Goal: Task Accomplishment & Management: Manage account settings

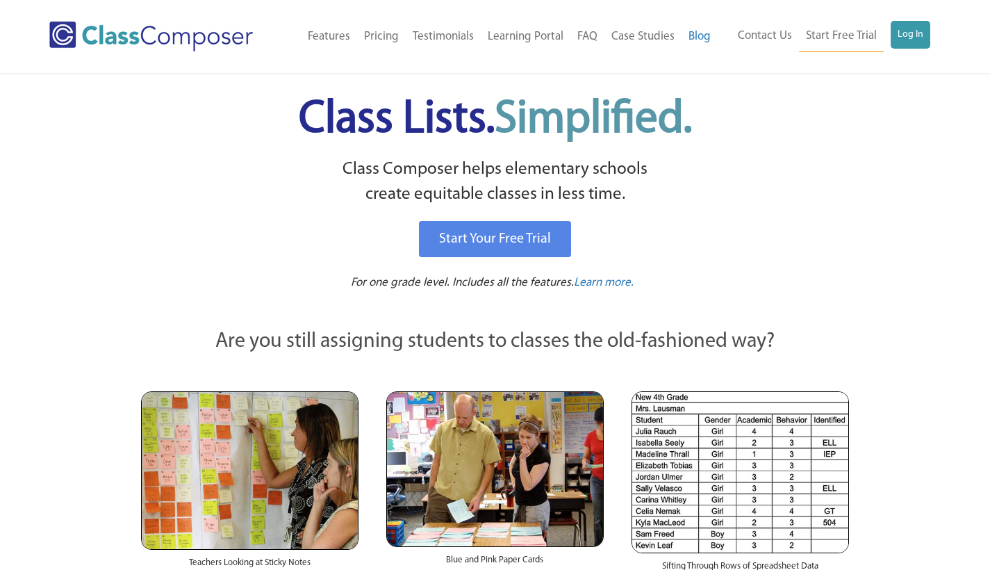
click at [905, 33] on link "Log In" at bounding box center [911, 35] width 40 height 28
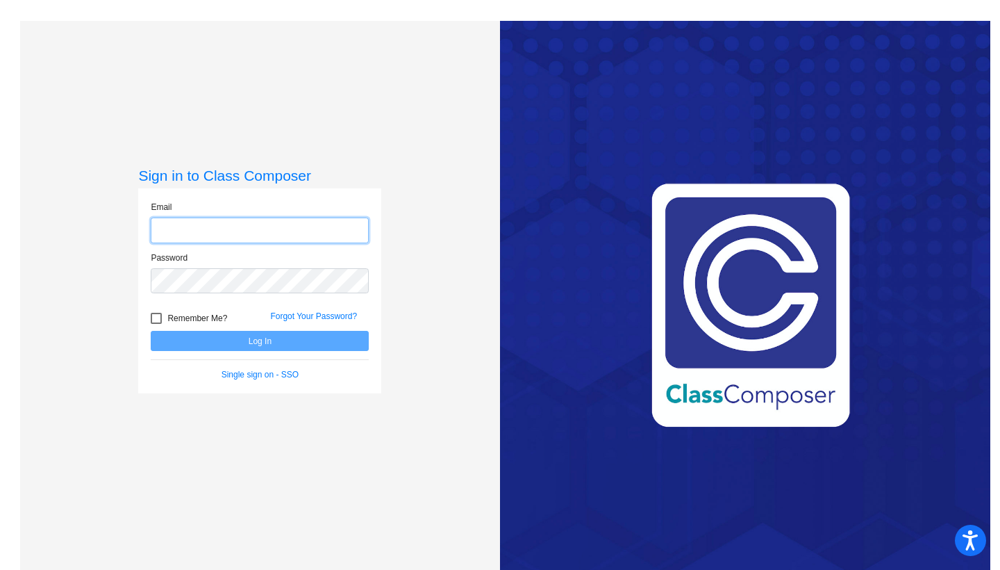
type input "delayom@harrisontwp.k12.nj.us"
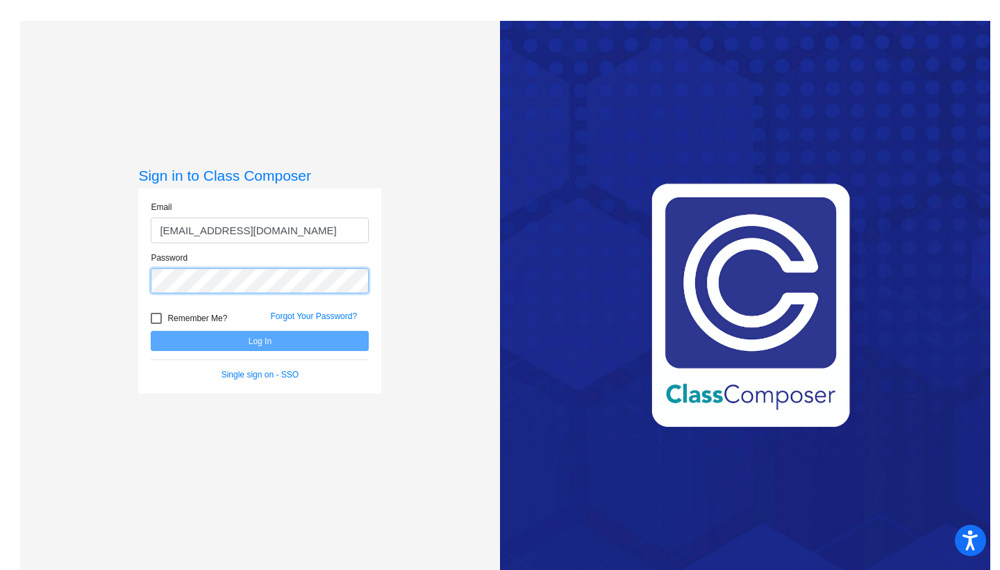
click at [258, 340] on button "Log In" at bounding box center [260, 341] width 218 height 20
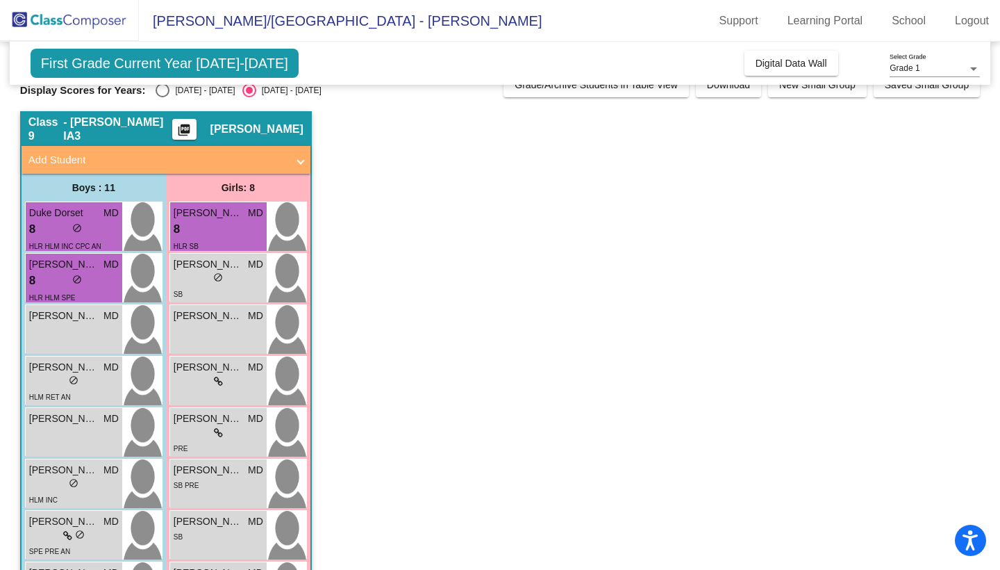
scroll to position [22, 0]
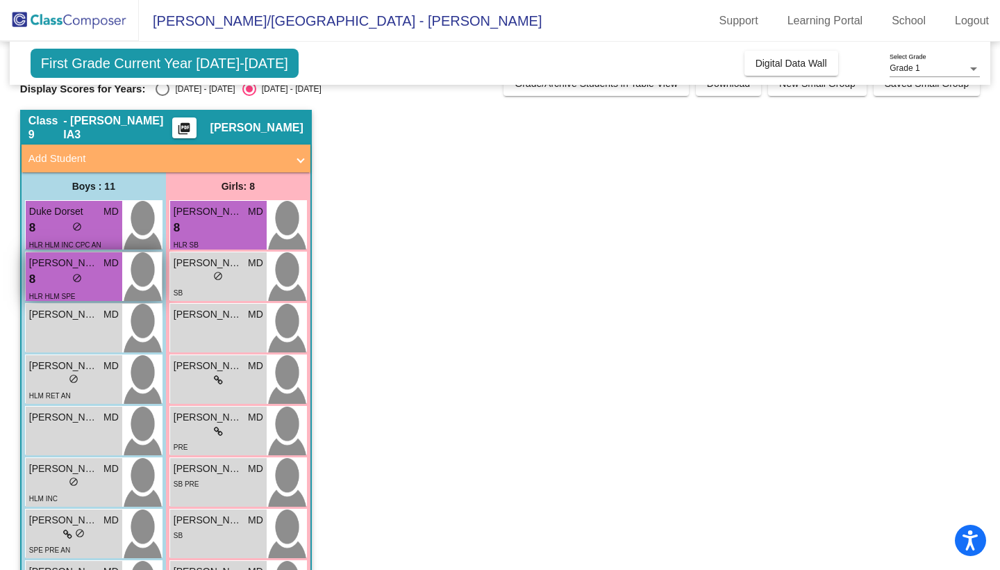
click at [58, 265] on span "Sebastian Benas" at bounding box center [63, 263] width 69 height 15
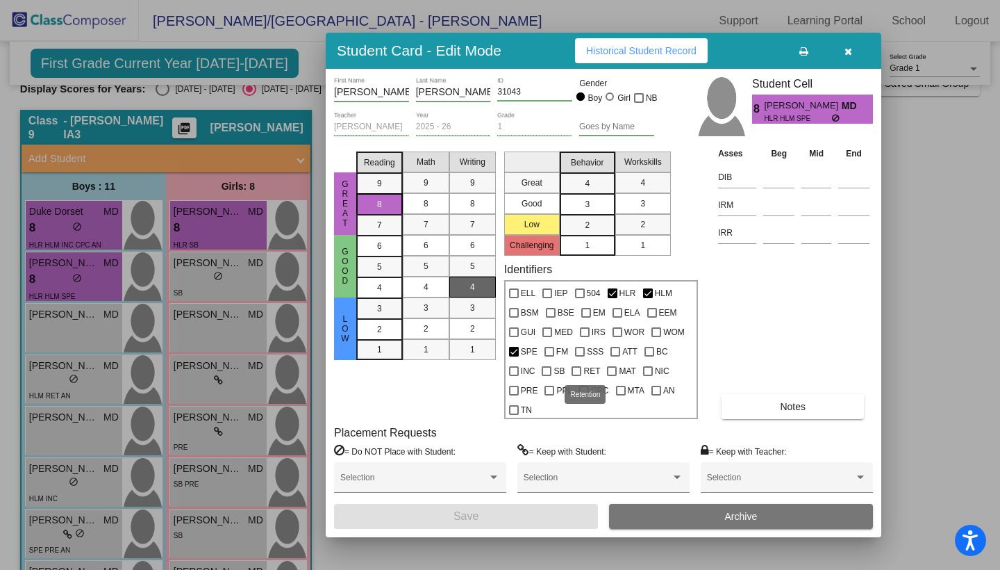
scroll to position [0, 0]
click at [847, 50] on icon "button" at bounding box center [849, 52] width 8 height 10
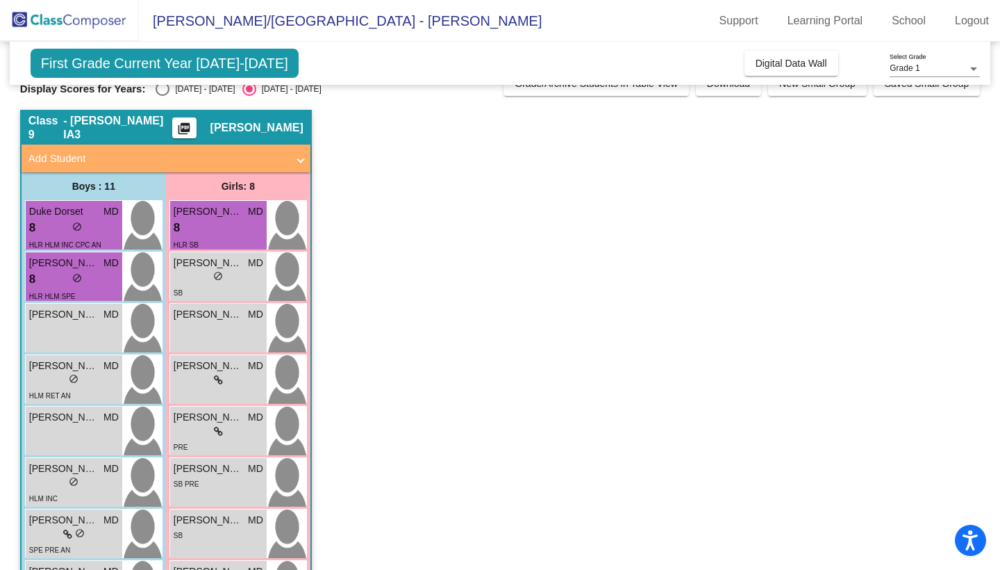
click at [163, 92] on div "Select an option" at bounding box center [163, 89] width 14 height 14
click at [163, 96] on input "2024 - 2025" at bounding box center [162, 96] width 1 height 1
radio input "true"
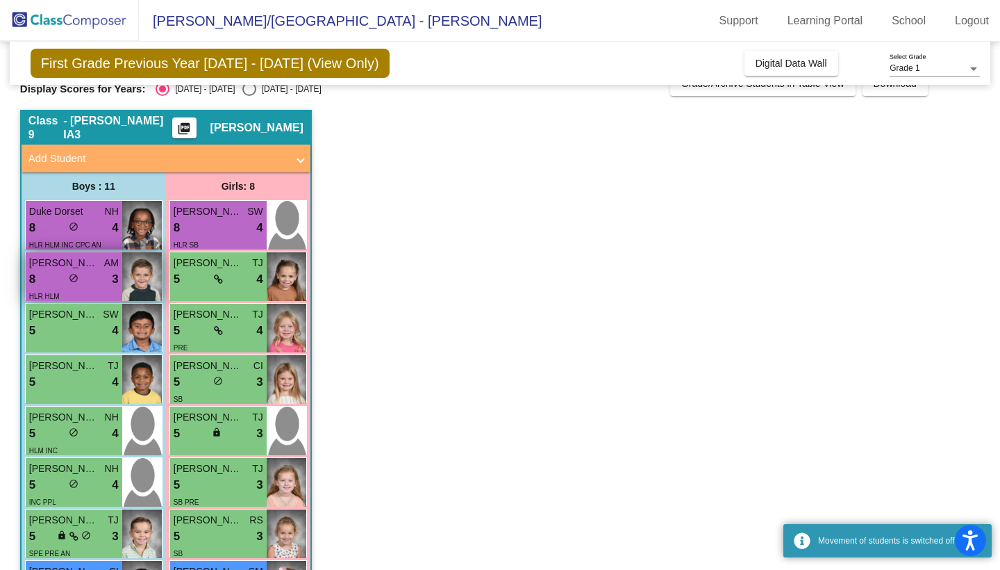
click at [92, 284] on div "8 lock do_not_disturb_alt 3" at bounding box center [74, 279] width 90 height 18
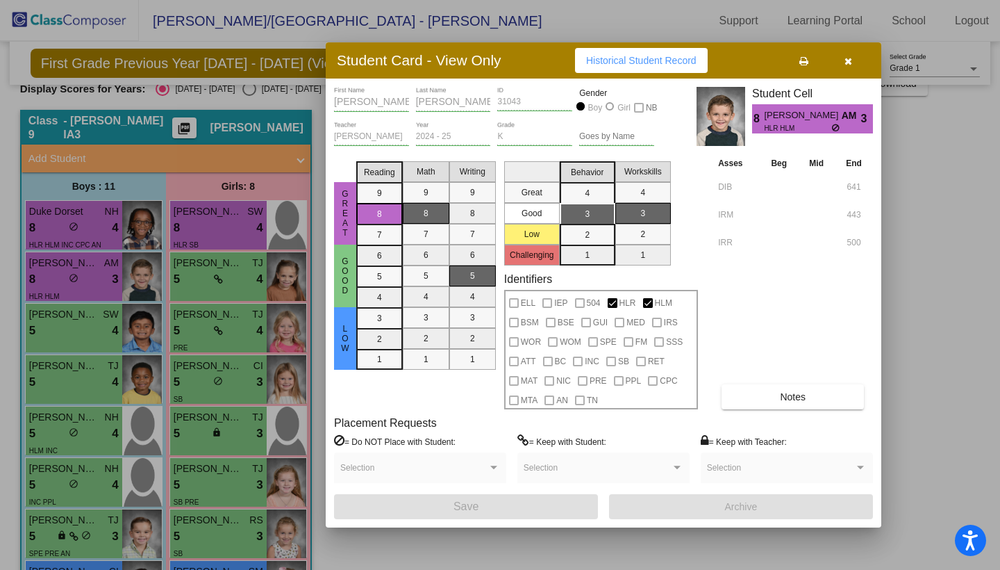
click at [377, 469] on span at bounding box center [413, 473] width 147 height 10
click at [847, 65] on icon "button" at bounding box center [849, 61] width 8 height 10
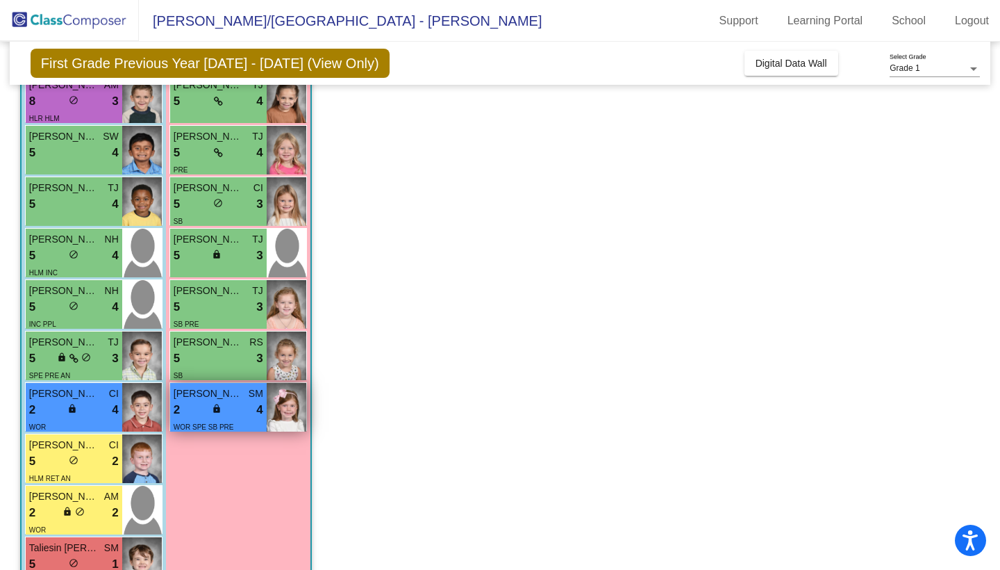
scroll to position [188, 0]
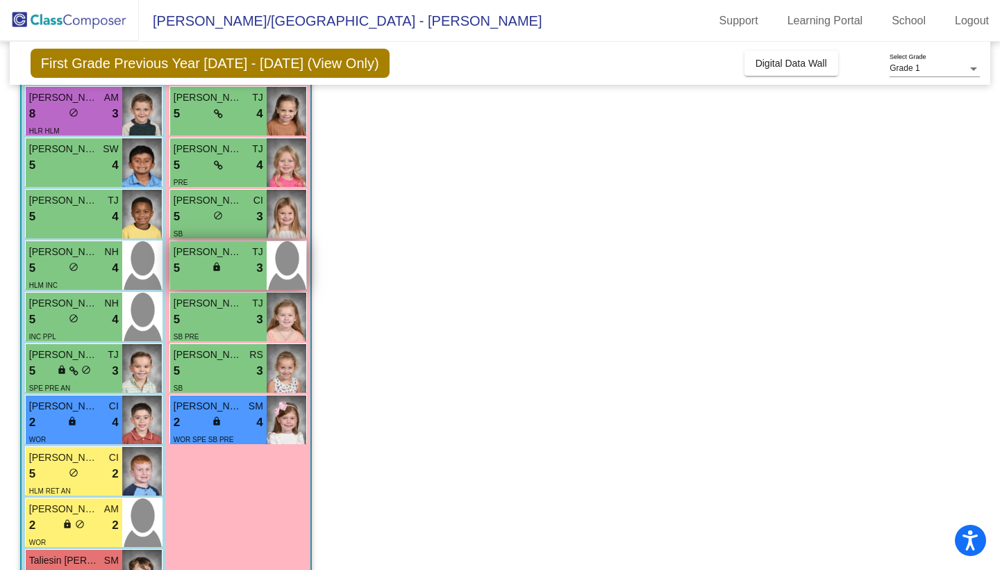
click at [205, 256] on span "Camryn Procopio" at bounding box center [208, 252] width 69 height 15
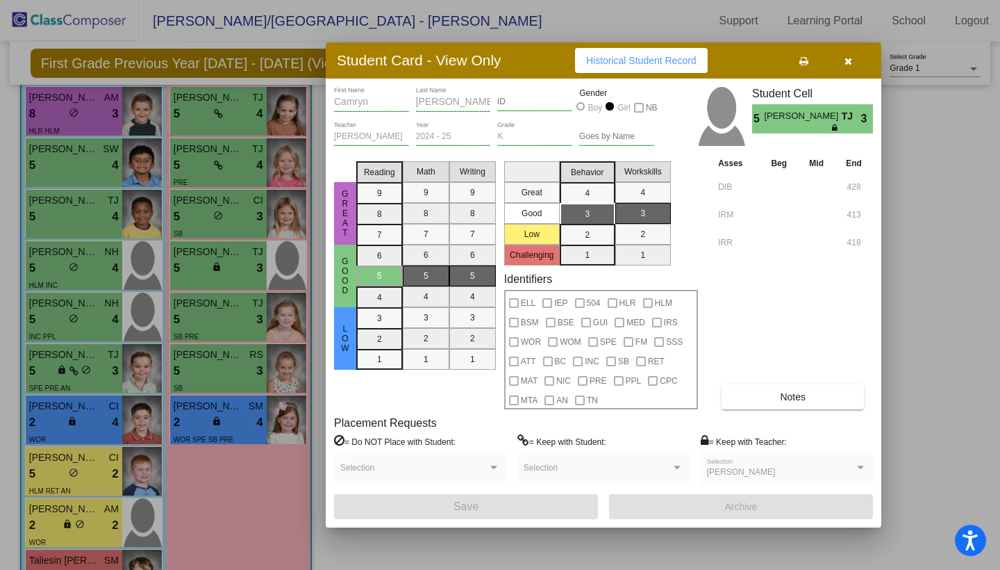
scroll to position [0, 0]
click at [841, 67] on button "button" at bounding box center [848, 60] width 44 height 25
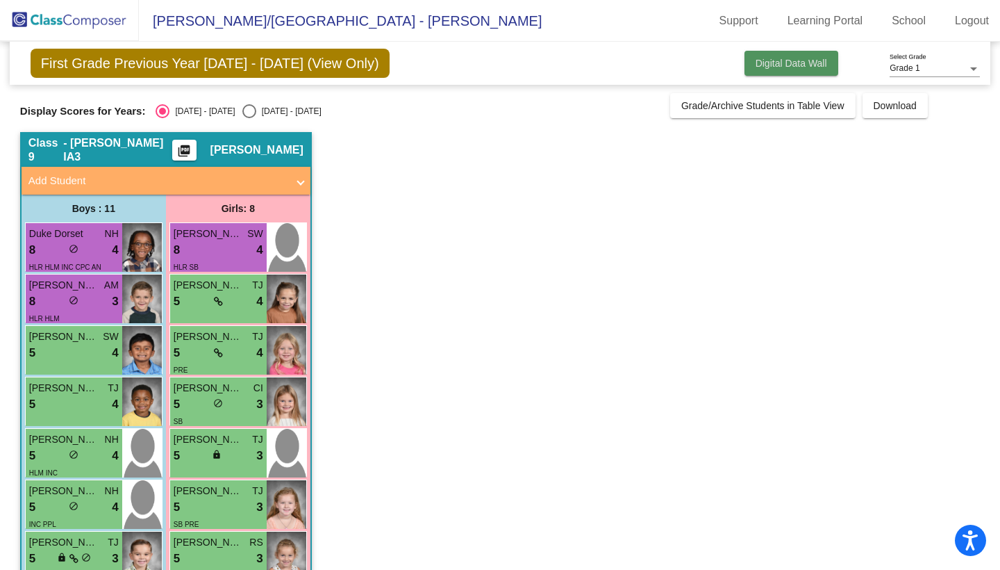
click at [763, 59] on span "Digital Data Wall" at bounding box center [792, 63] width 72 height 11
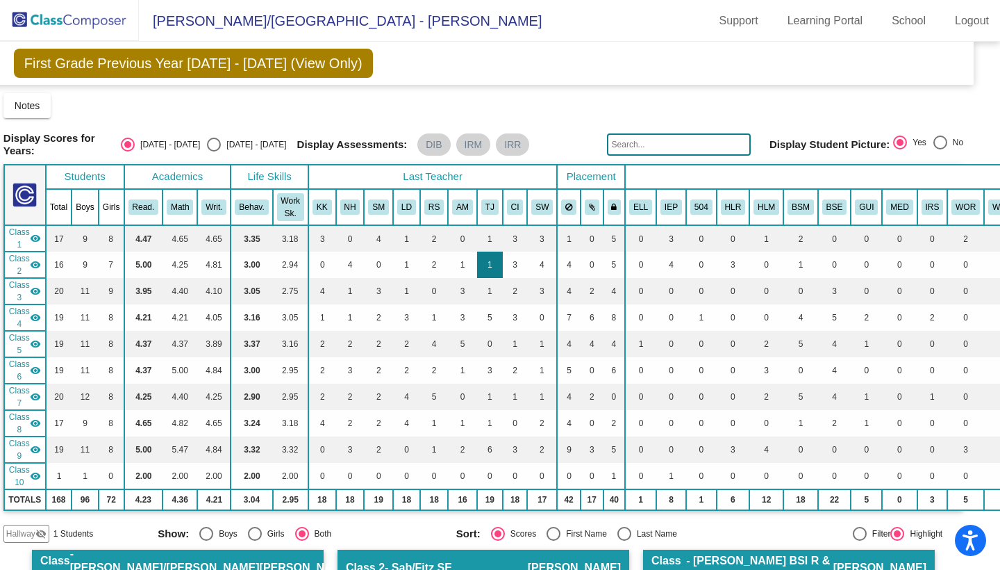
scroll to position [0, 17]
click at [492, 452] on td "6" at bounding box center [490, 449] width 26 height 26
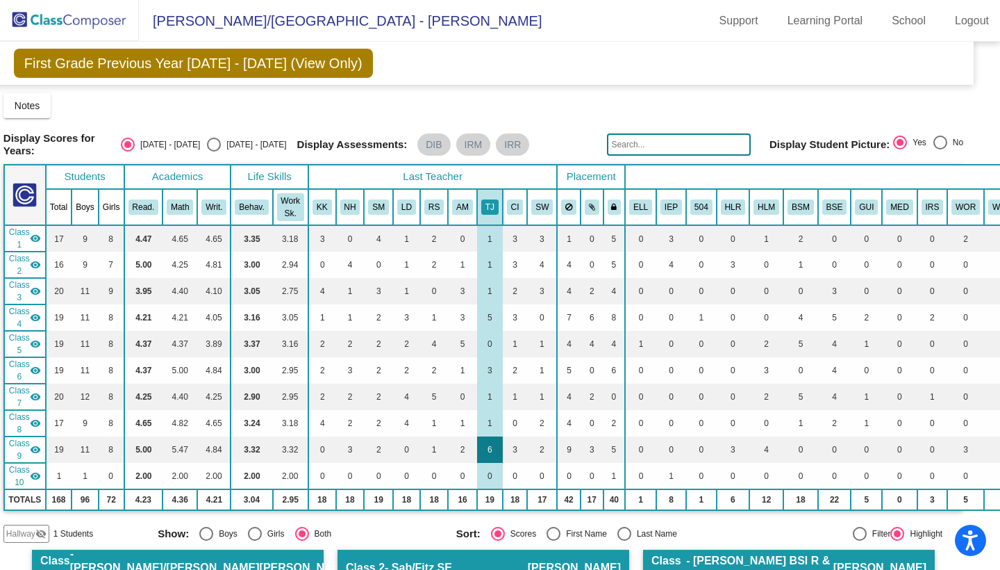
click at [487, 447] on td "6" at bounding box center [490, 449] width 26 height 26
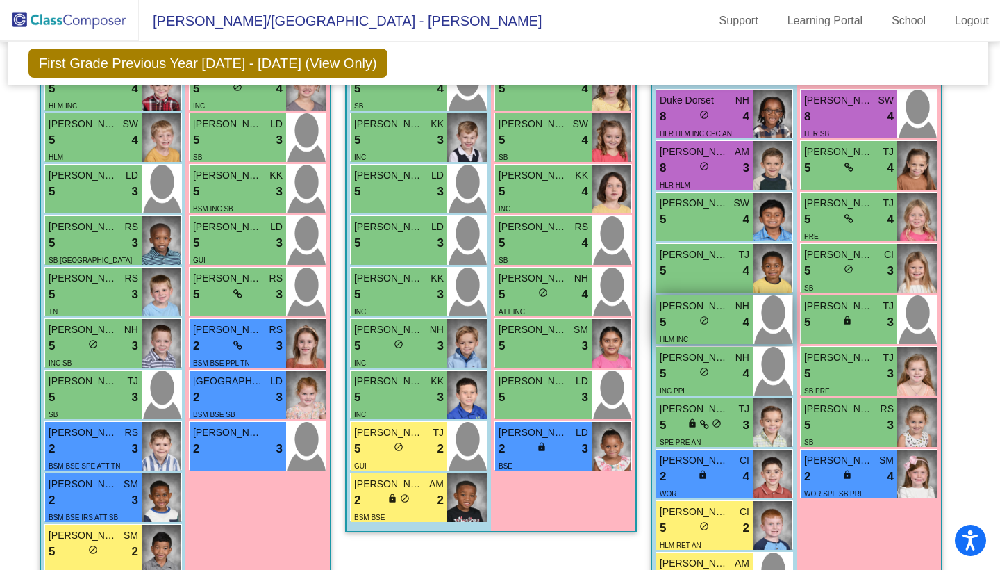
scroll to position [1855, 2]
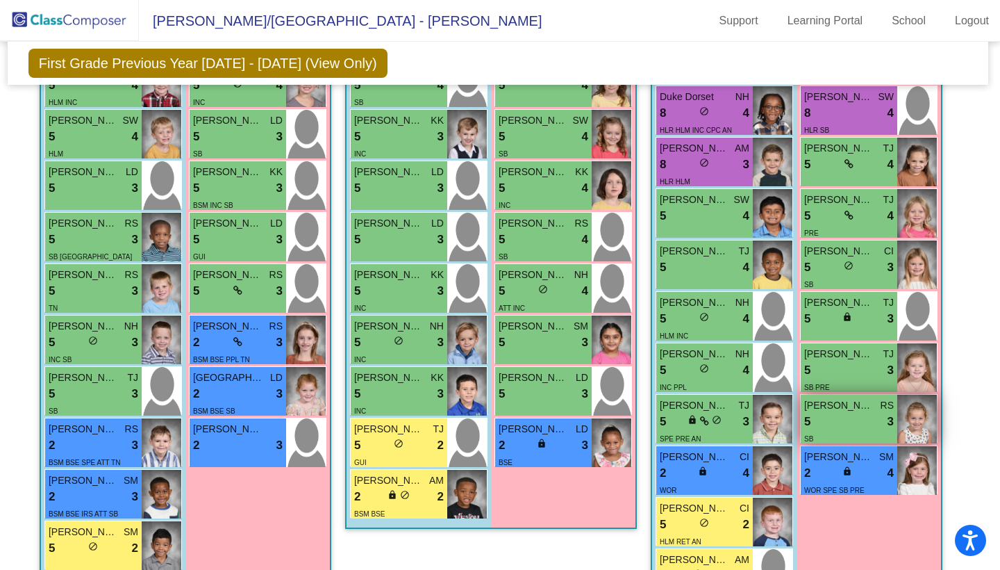
click at [824, 413] on div "5 lock do_not_disturb_alt 3" at bounding box center [850, 422] width 90 height 18
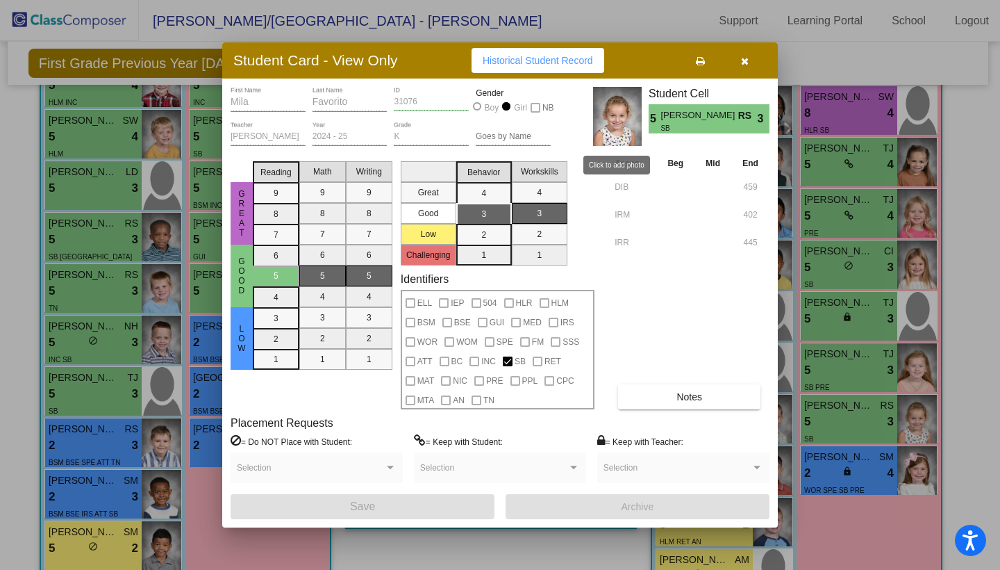
click at [614, 124] on img at bounding box center [617, 116] width 49 height 59
click at [684, 390] on button "Notes" at bounding box center [689, 396] width 142 height 25
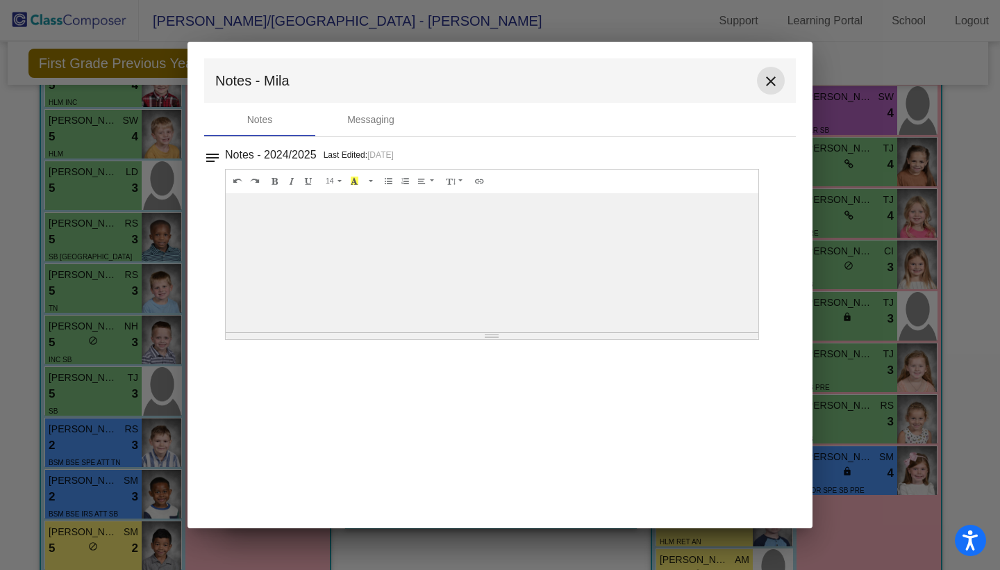
click at [771, 73] on mat-icon "close" at bounding box center [771, 81] width 17 height 17
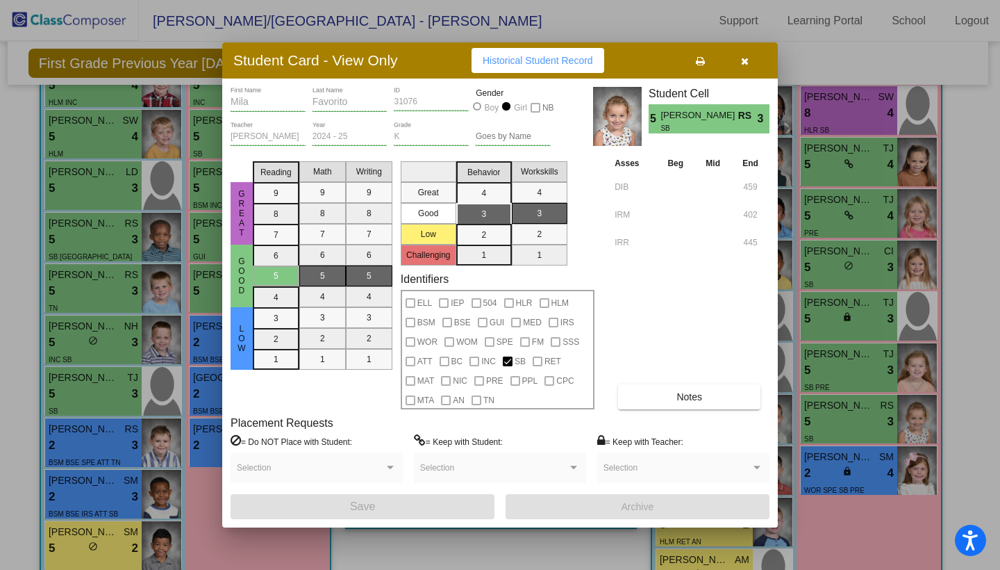
click at [750, 66] on button "button" at bounding box center [745, 60] width 44 height 25
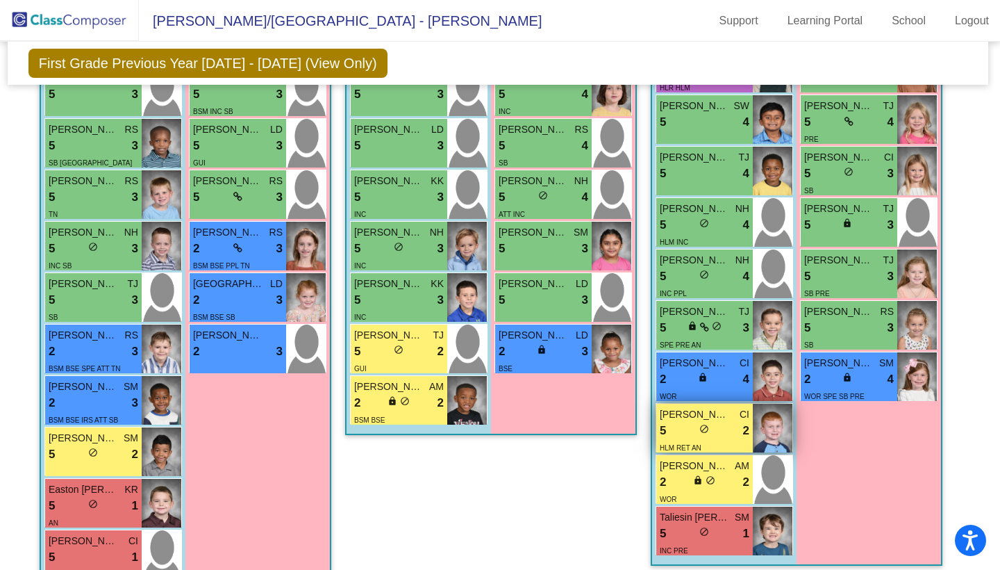
scroll to position [1981, 2]
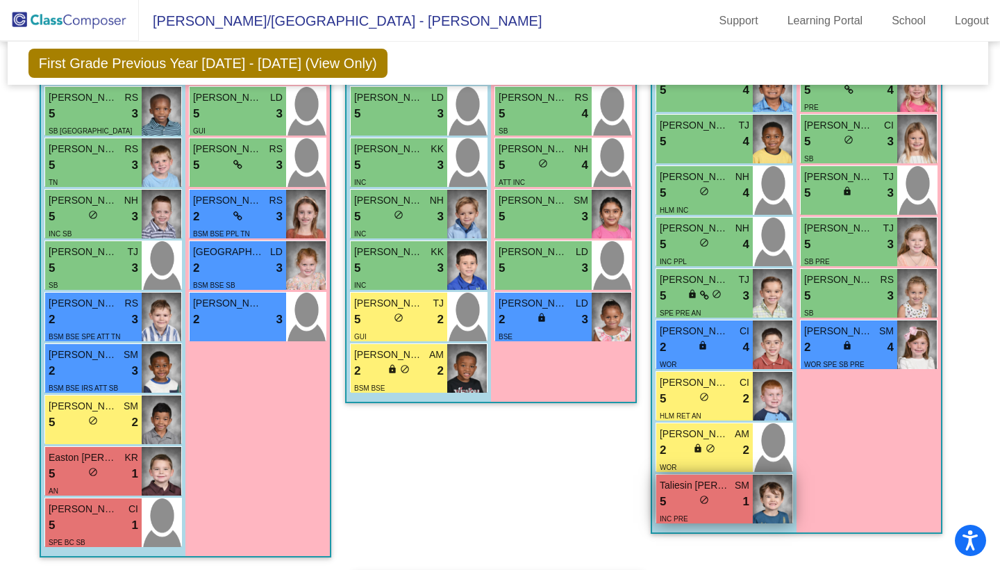
click at [688, 501] on div "5 lock do_not_disturb_alt 1" at bounding box center [705, 502] width 90 height 18
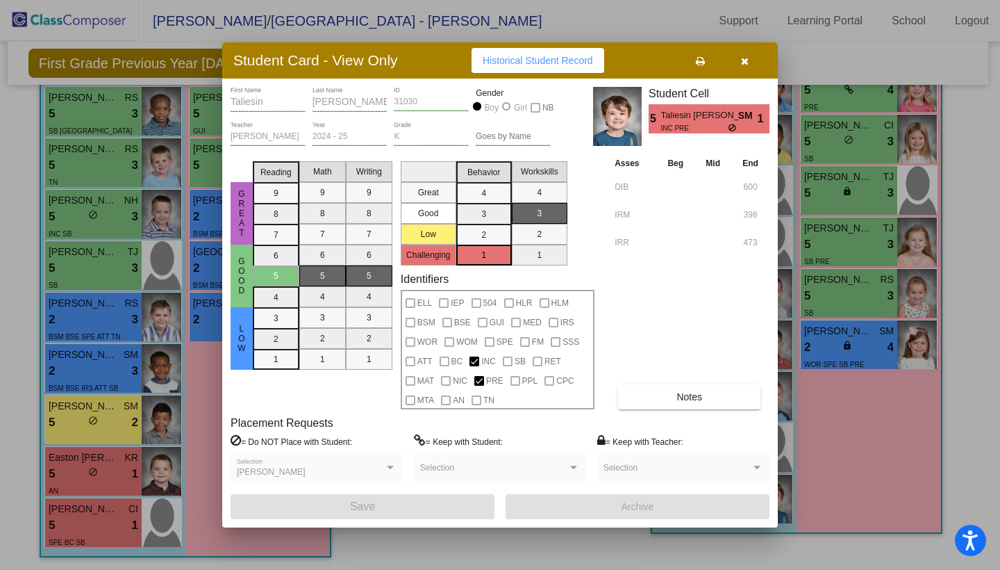
click at [661, 402] on button "Notes" at bounding box center [689, 396] width 142 height 25
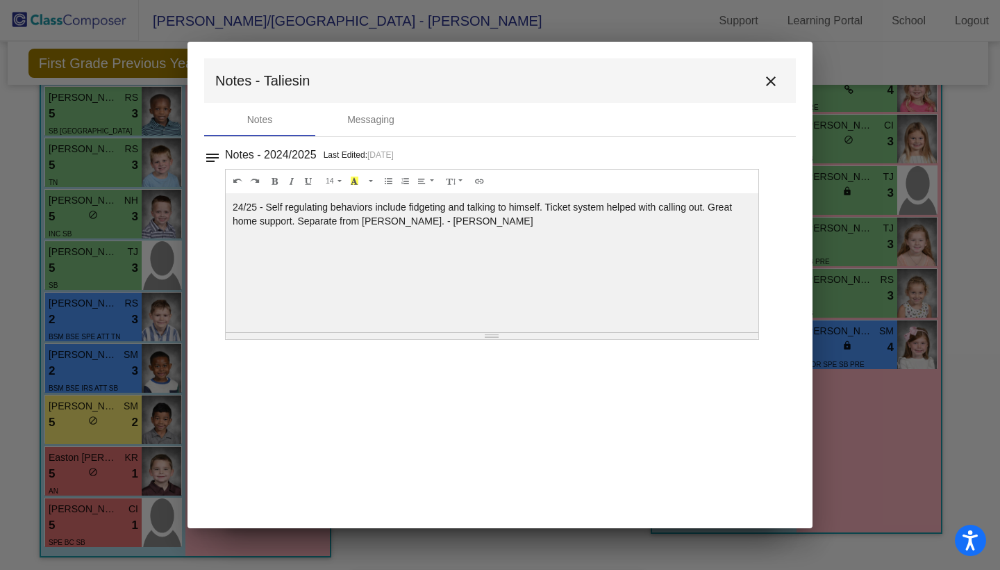
click at [775, 77] on mat-icon "close" at bounding box center [771, 81] width 17 height 17
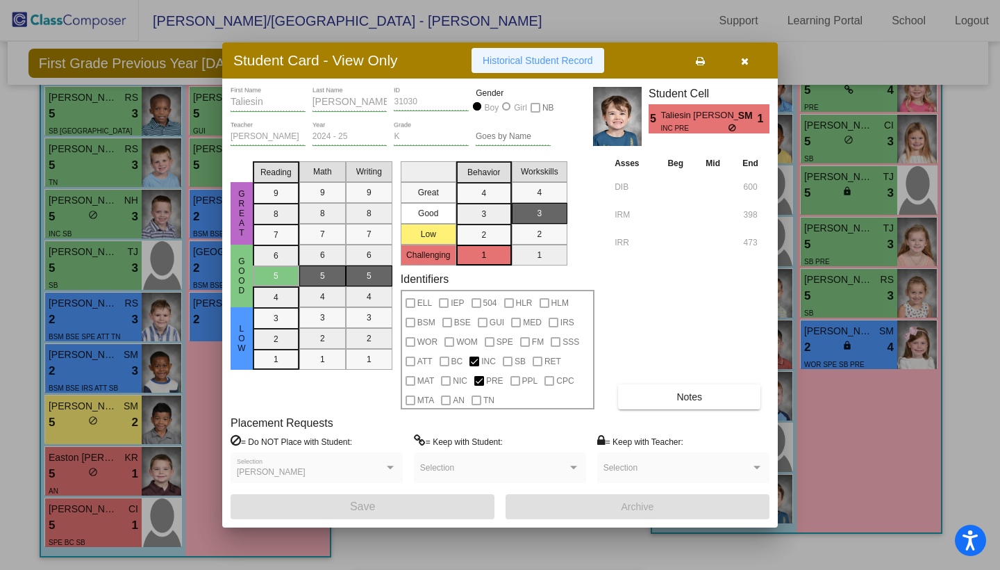
click at [595, 71] on button "Historical Student Record" at bounding box center [538, 60] width 133 height 25
click at [741, 59] on icon "button" at bounding box center [745, 61] width 8 height 10
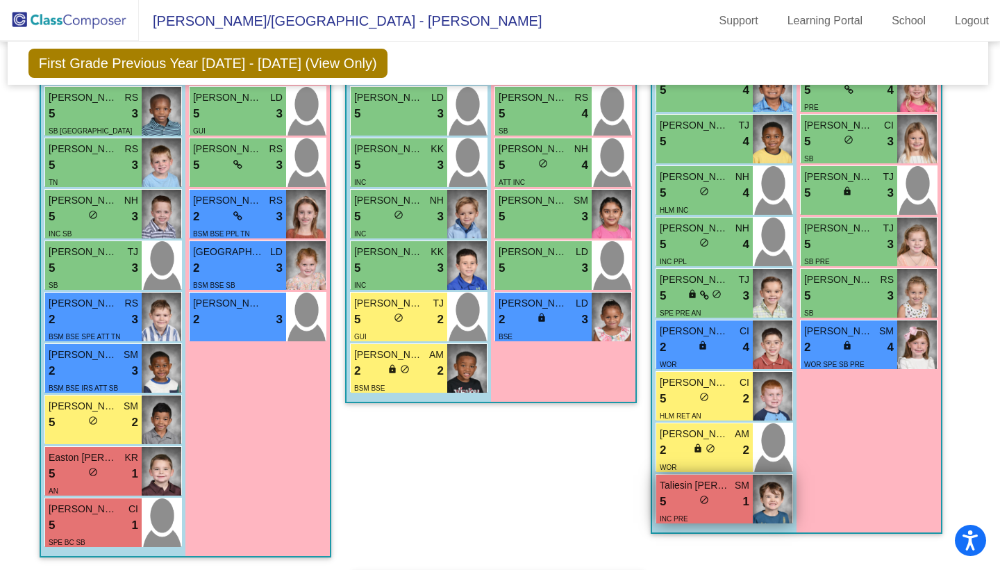
click at [720, 494] on div "5 lock do_not_disturb_alt 1" at bounding box center [705, 502] width 90 height 18
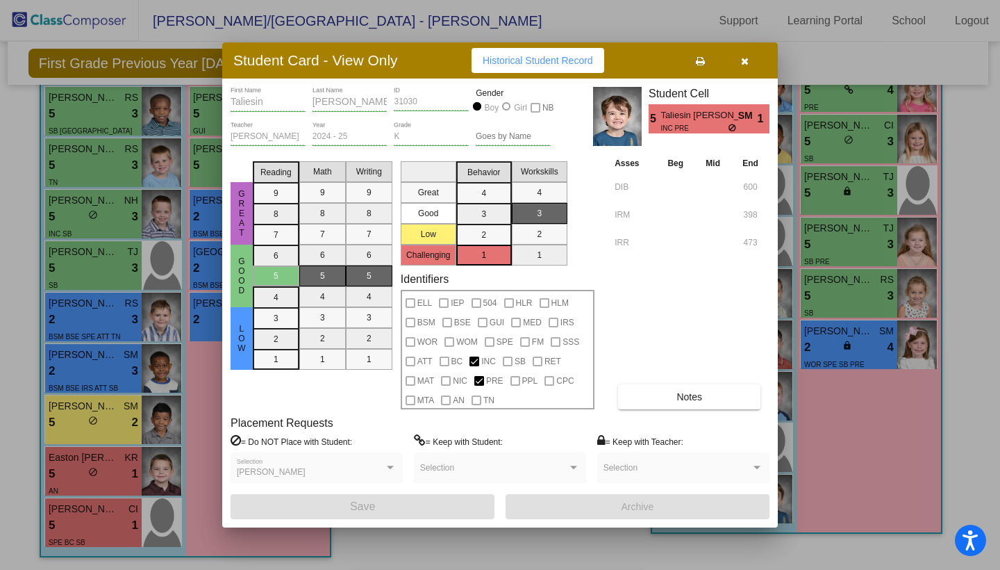
click at [742, 63] on icon "button" at bounding box center [745, 61] width 8 height 10
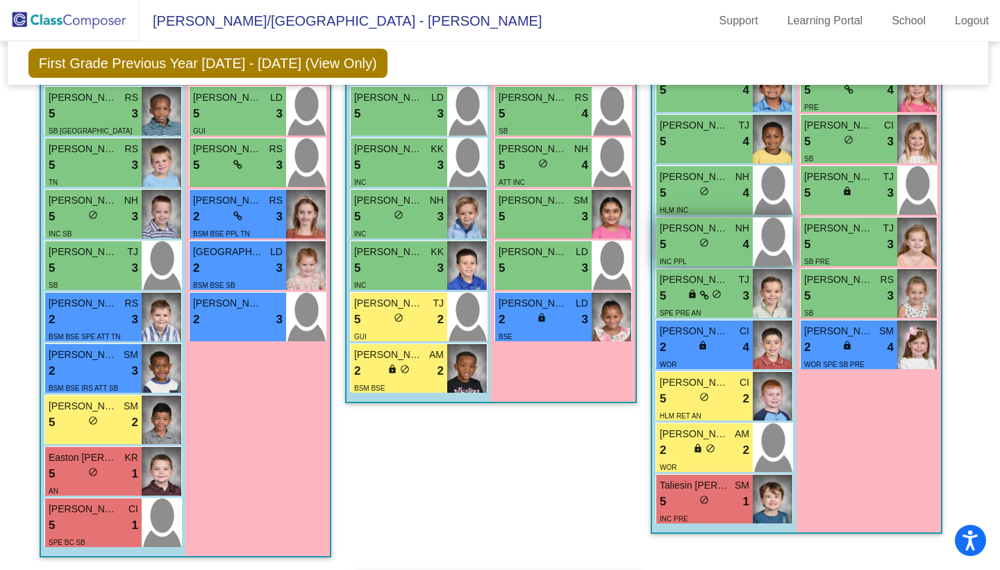
click at [731, 236] on div "5 lock do_not_disturb_alt 4" at bounding box center [705, 245] width 90 height 18
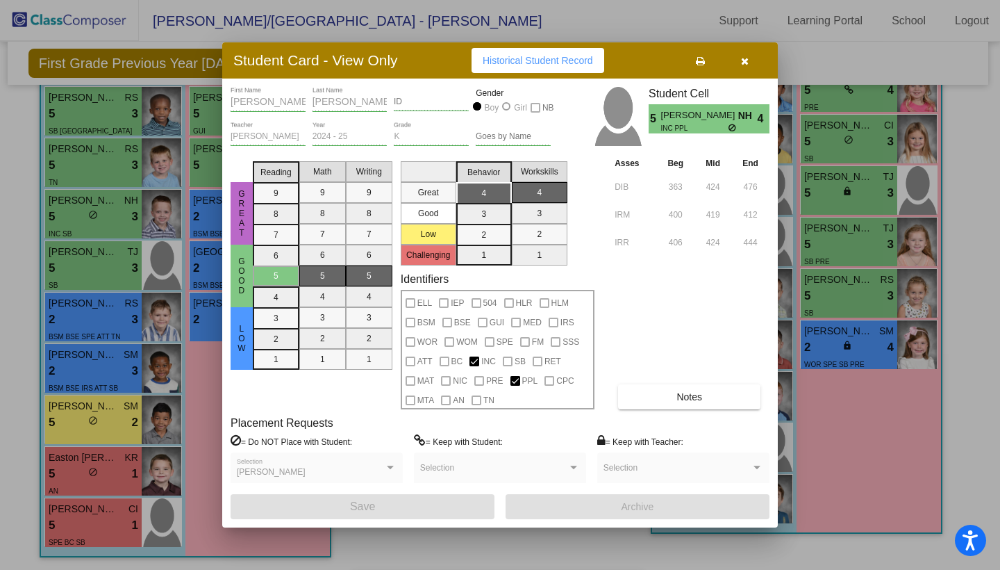
click at [747, 53] on button "button" at bounding box center [745, 60] width 44 height 25
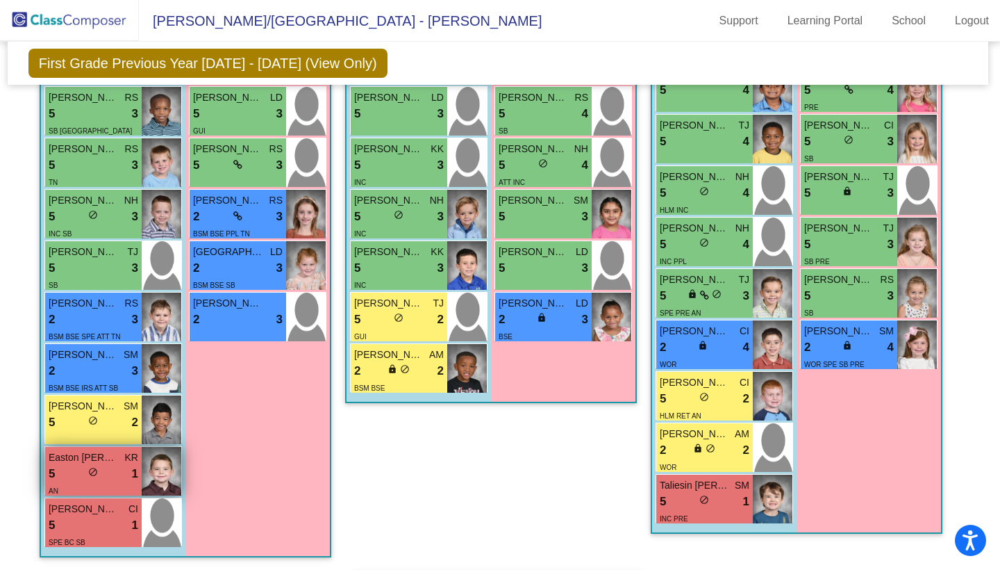
click at [72, 460] on span "Easton Cusack" at bounding box center [83, 457] width 69 height 15
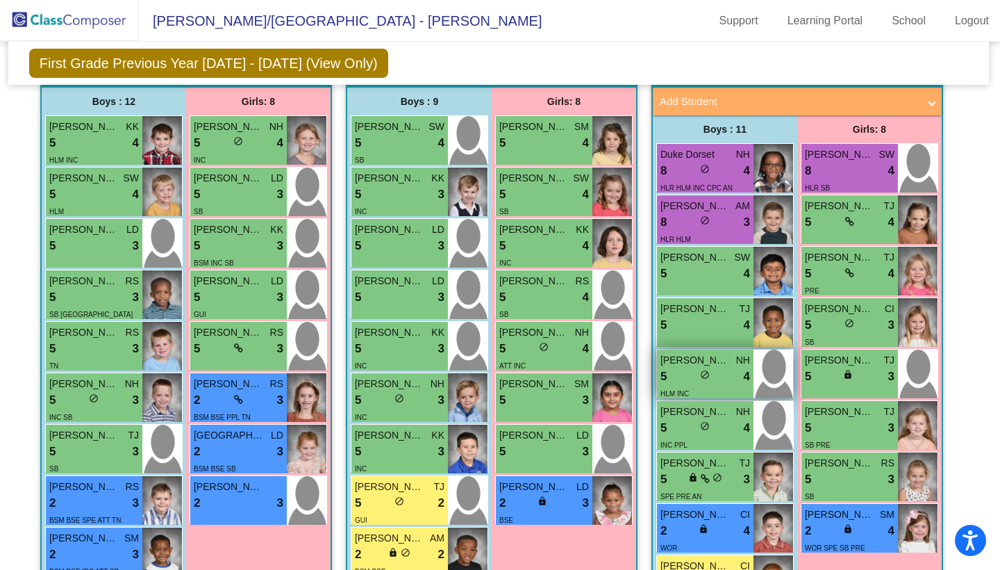
scroll to position [1792, 1]
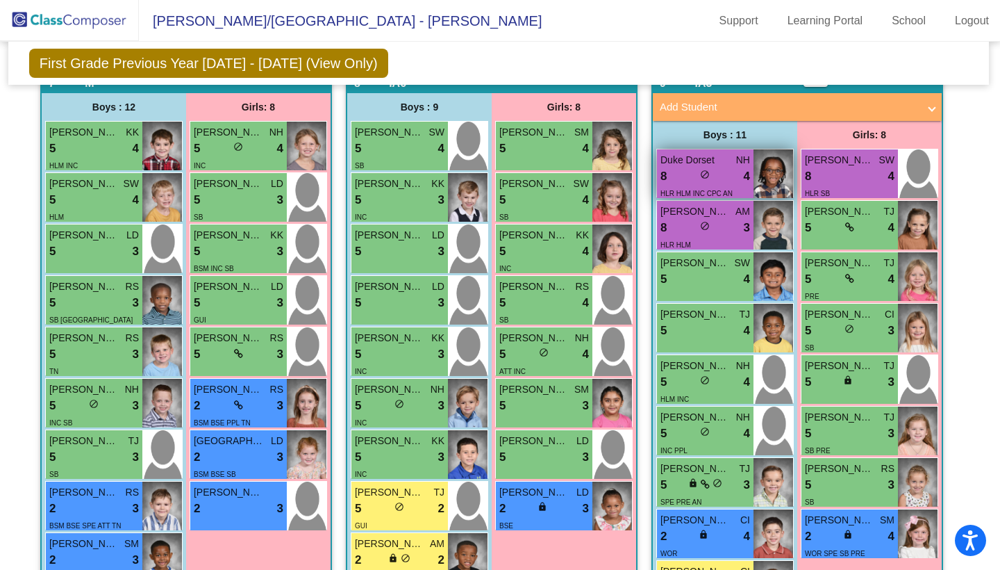
click at [727, 186] on div "HLR HLM INC CPC AN" at bounding box center [697, 193] width 72 height 15
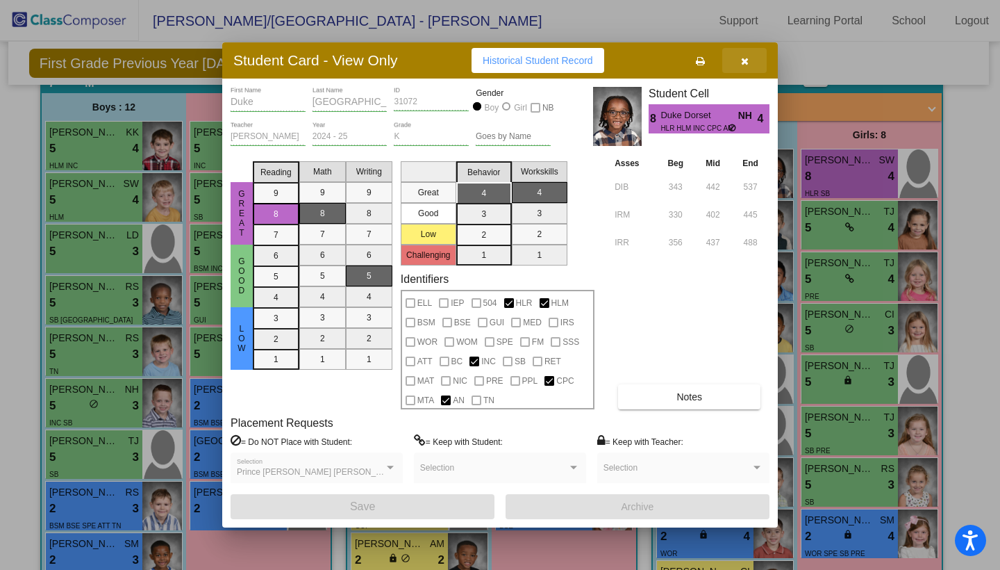
click at [744, 59] on icon "button" at bounding box center [745, 61] width 8 height 10
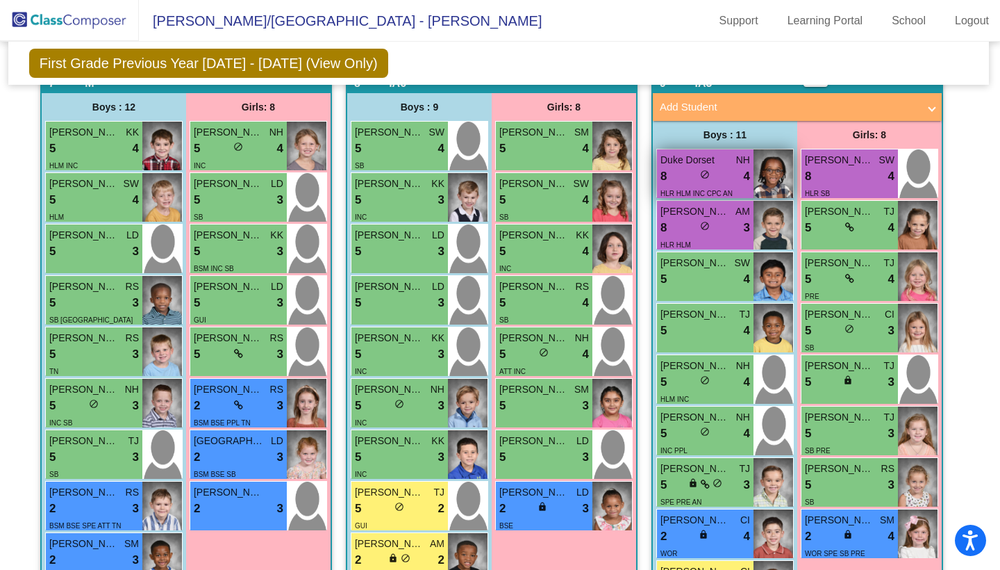
click at [729, 190] on span "HLR HLM INC CPC AN" at bounding box center [697, 194] width 72 height 8
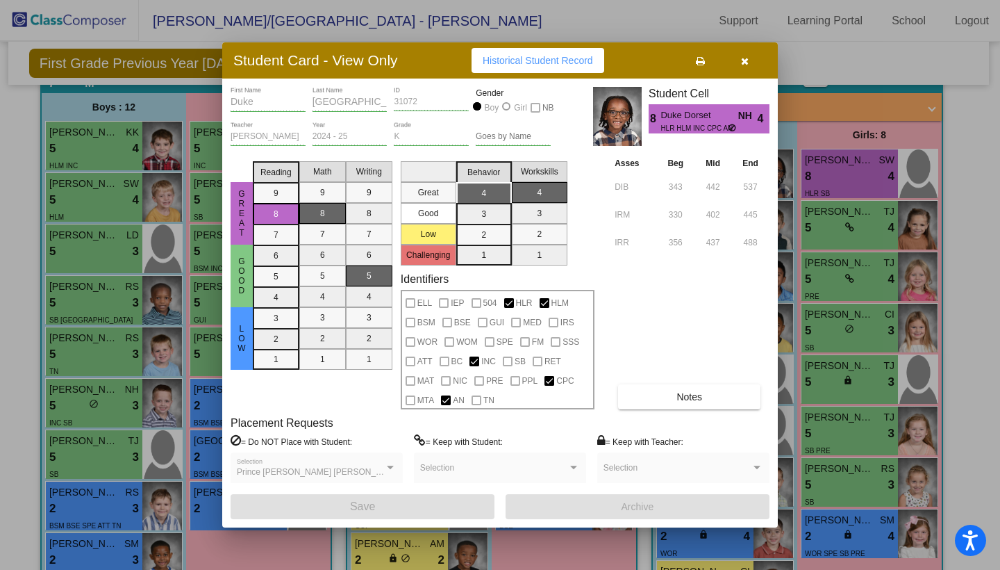
click at [680, 398] on span "Notes" at bounding box center [690, 396] width 26 height 11
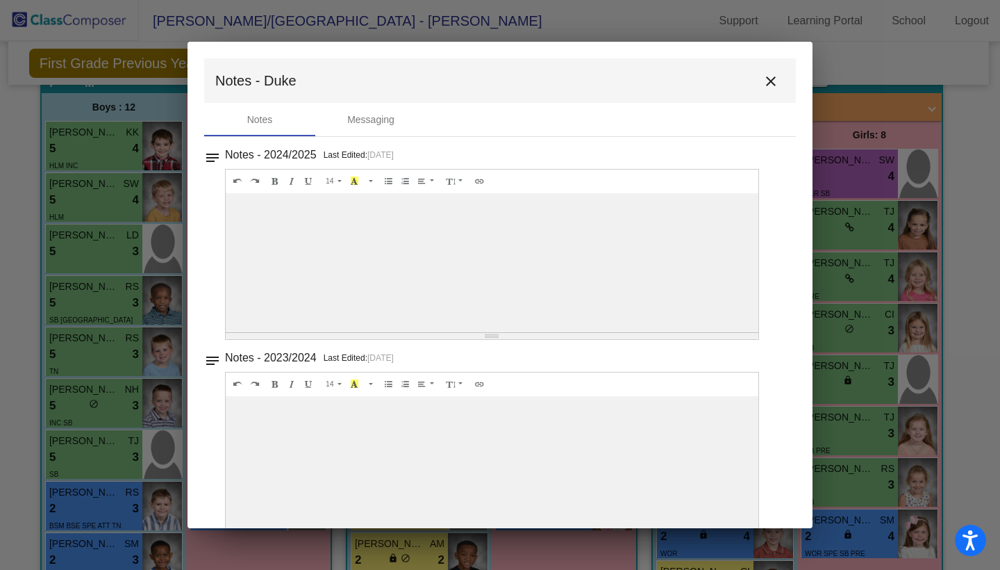
click at [351, 158] on p "Last Edited: 8/25/25" at bounding box center [359, 155] width 70 height 14
click at [764, 83] on mat-icon "close" at bounding box center [771, 81] width 17 height 17
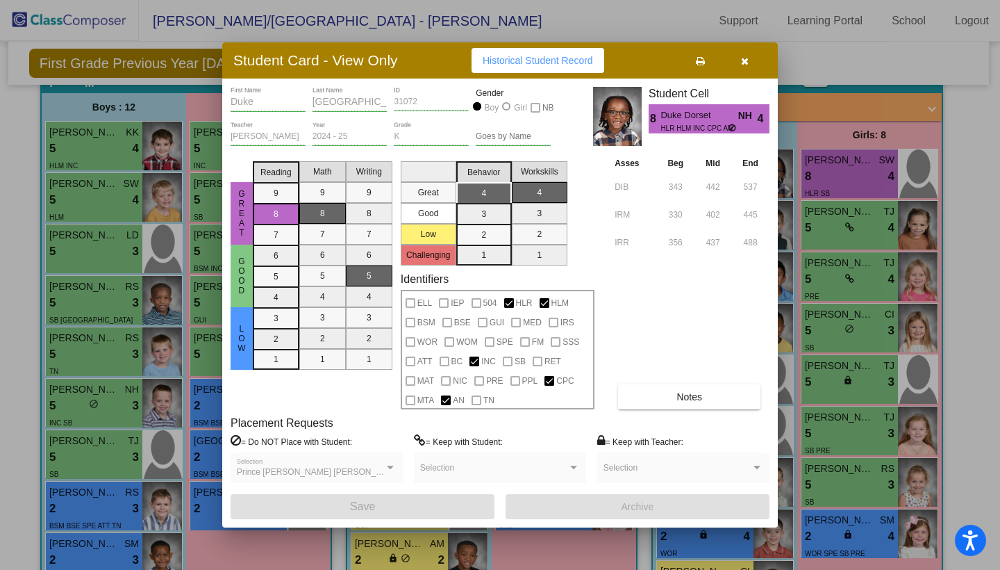
click at [746, 63] on icon "button" at bounding box center [745, 61] width 8 height 10
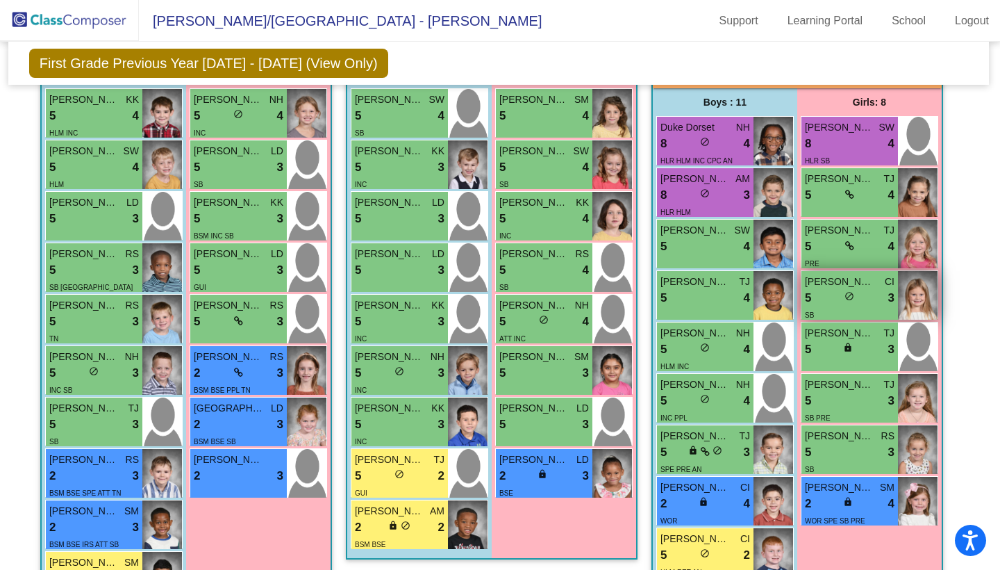
scroll to position [1827, 1]
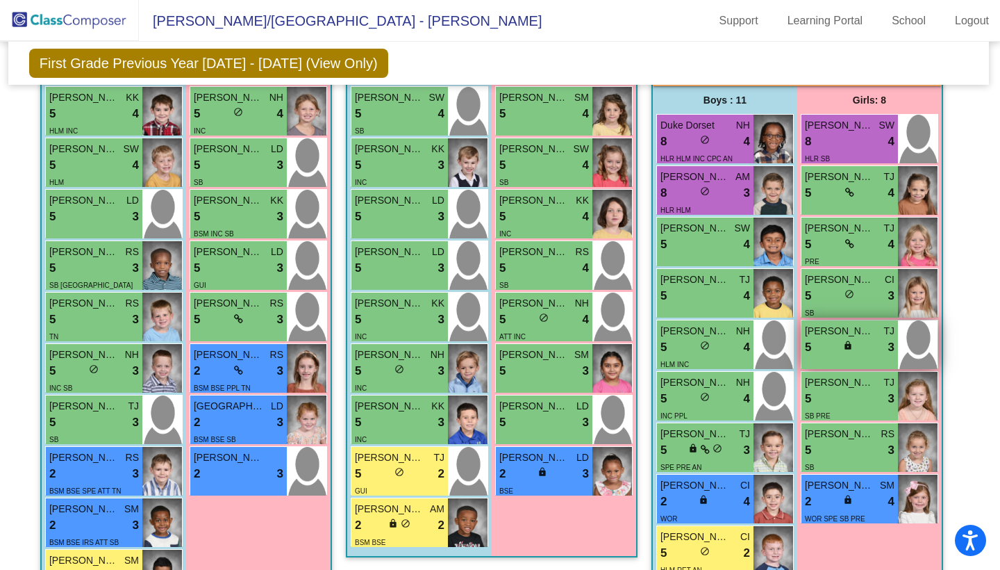
click at [850, 344] on span "lock" at bounding box center [848, 345] width 10 height 10
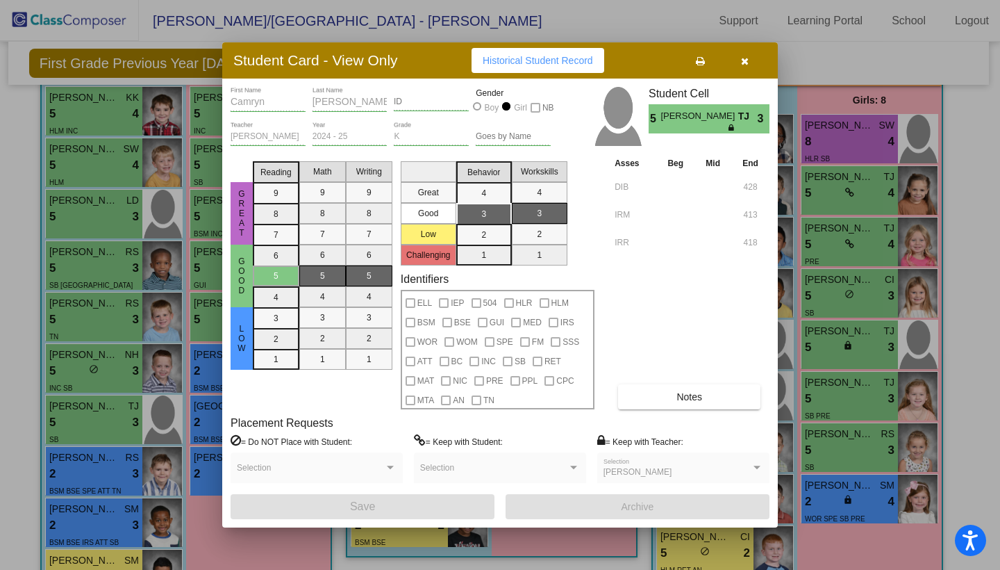
click at [745, 62] on icon "button" at bounding box center [745, 61] width 8 height 10
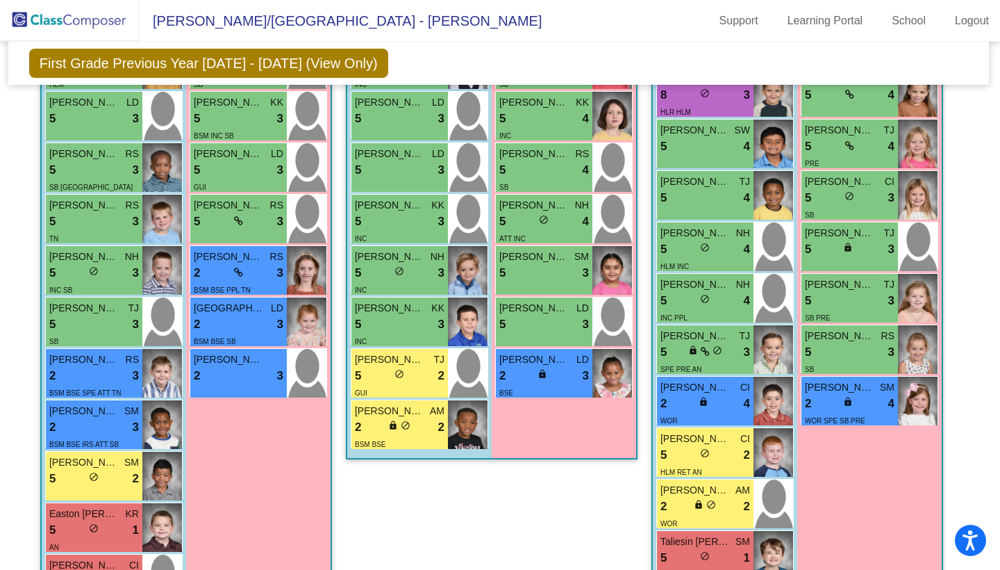
scroll to position [1938, 1]
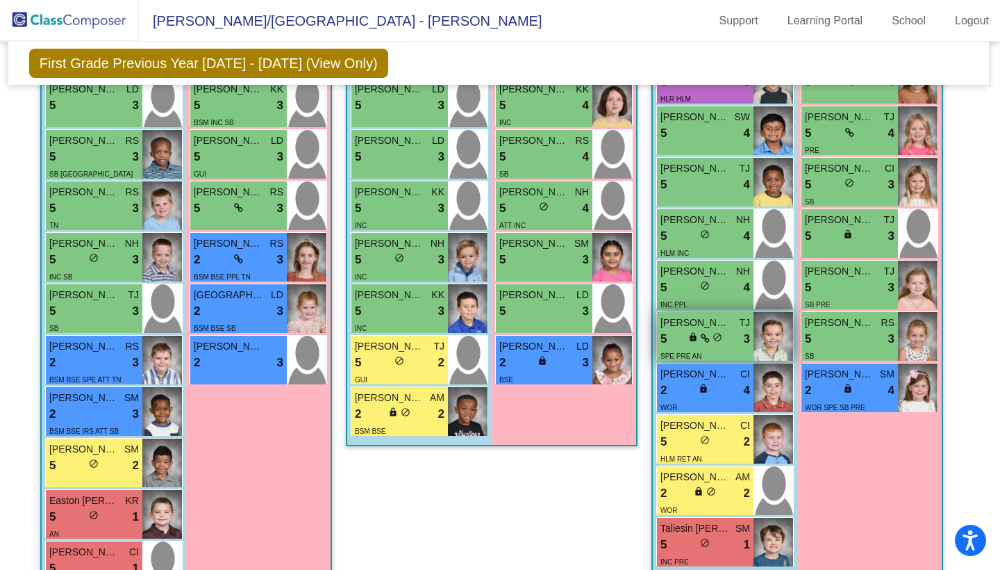
click at [734, 323] on div "Maverick Nelson TJ" at bounding box center [706, 322] width 90 height 15
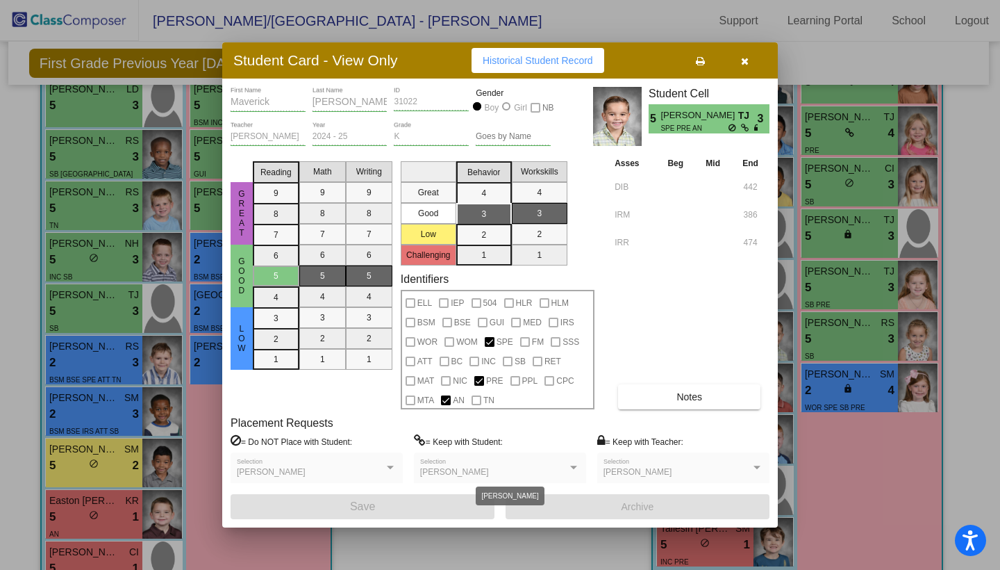
click at [573, 469] on div at bounding box center [573, 467] width 7 height 3
click at [750, 58] on button "button" at bounding box center [745, 60] width 44 height 25
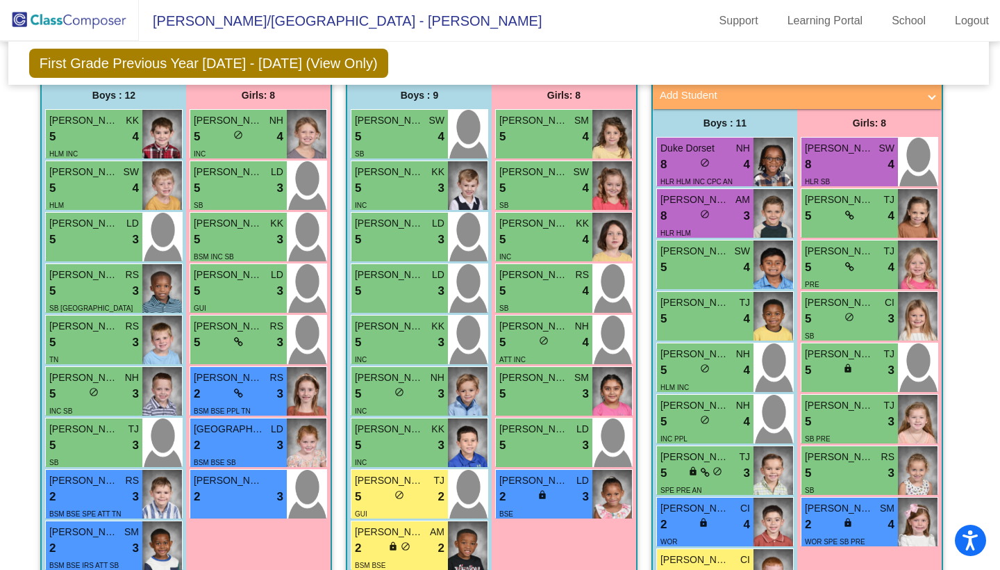
scroll to position [1801, 1]
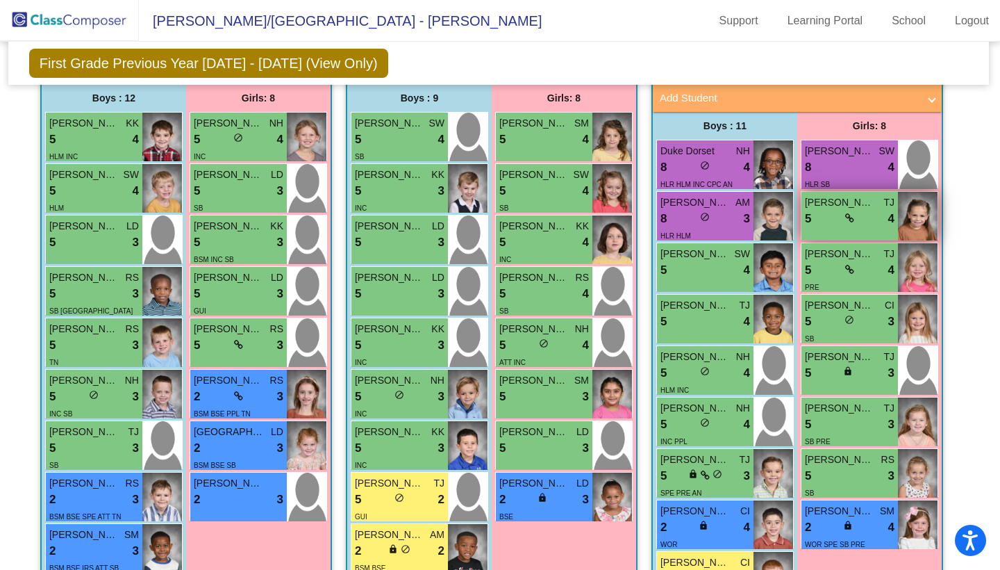
click at [828, 213] on div "5 lock do_not_disturb_alt 4" at bounding box center [850, 219] width 90 height 18
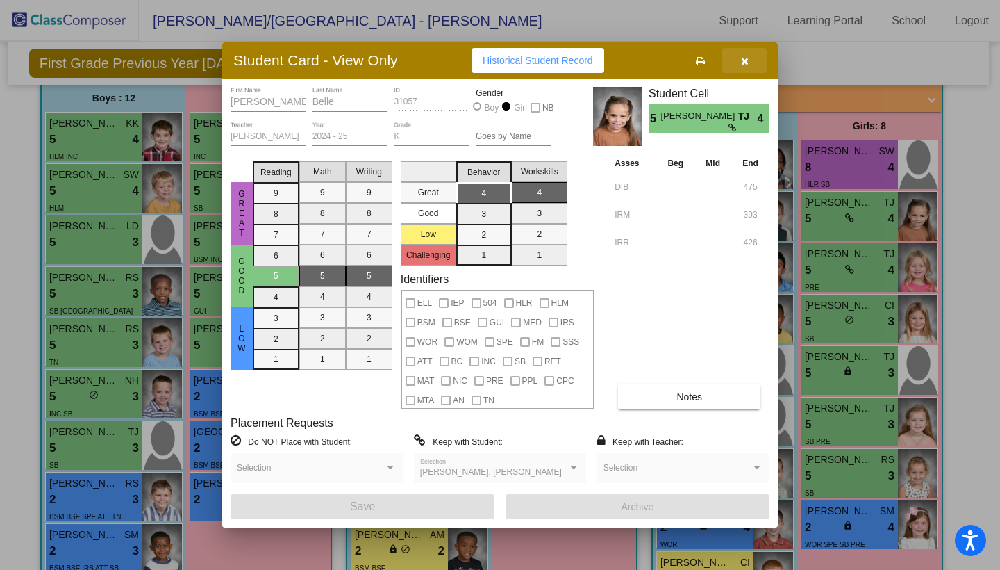
click at [743, 59] on icon "button" at bounding box center [745, 61] width 8 height 10
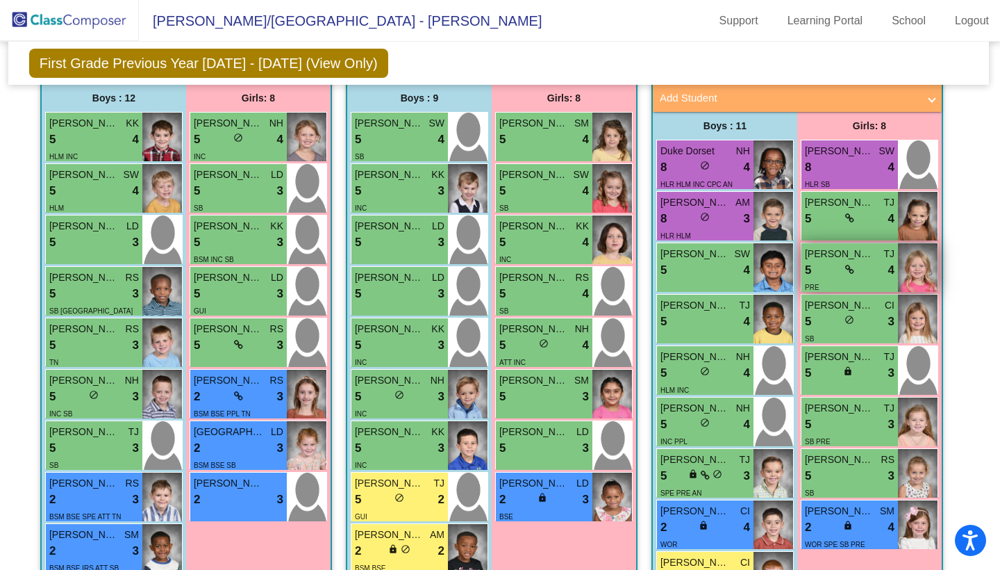
click at [851, 281] on div "PRE" at bounding box center [850, 286] width 90 height 15
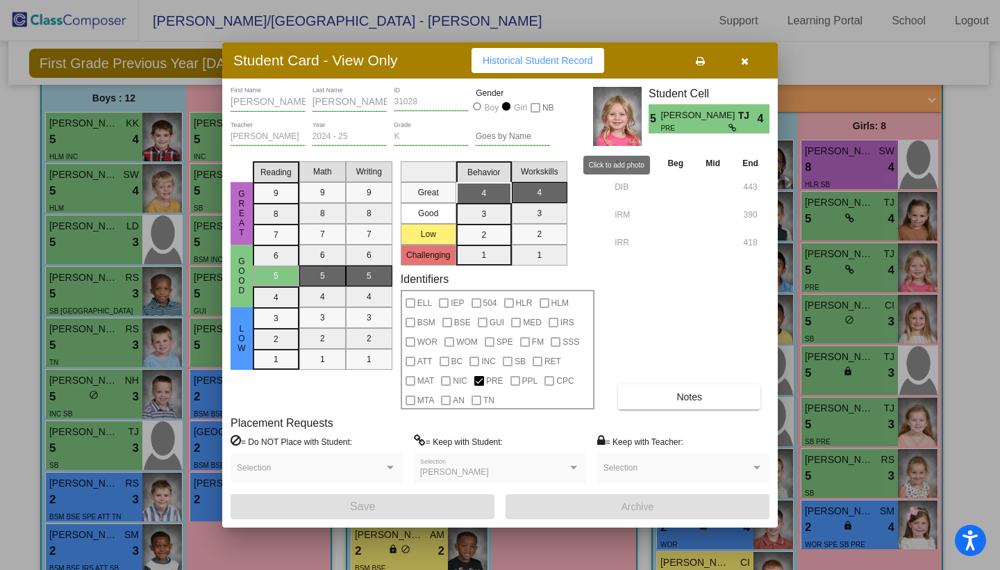
click at [620, 126] on img at bounding box center [617, 116] width 49 height 59
click at [739, 63] on button "button" at bounding box center [745, 60] width 44 height 25
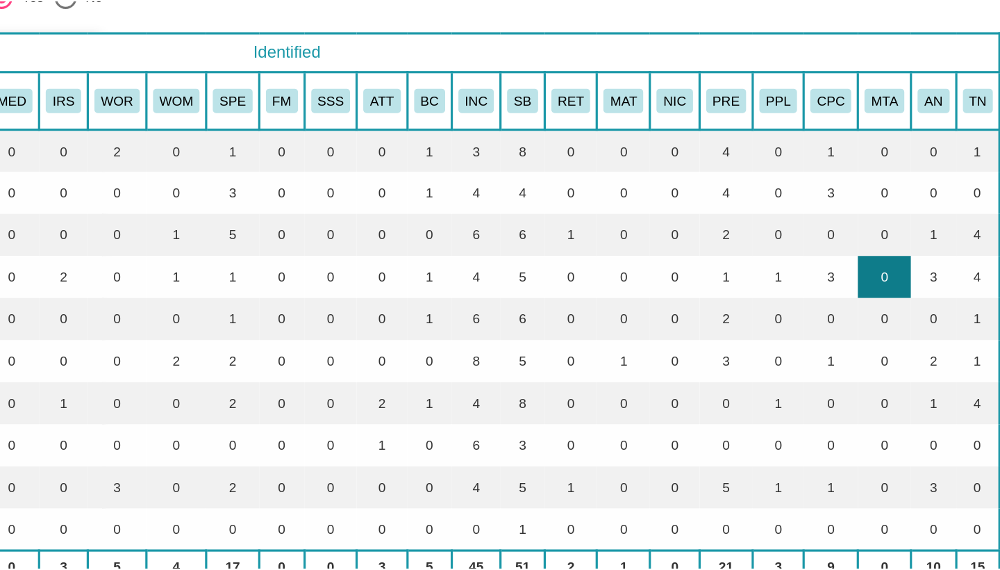
scroll to position [34, 543]
